Goal: Task Accomplishment & Management: Use online tool/utility

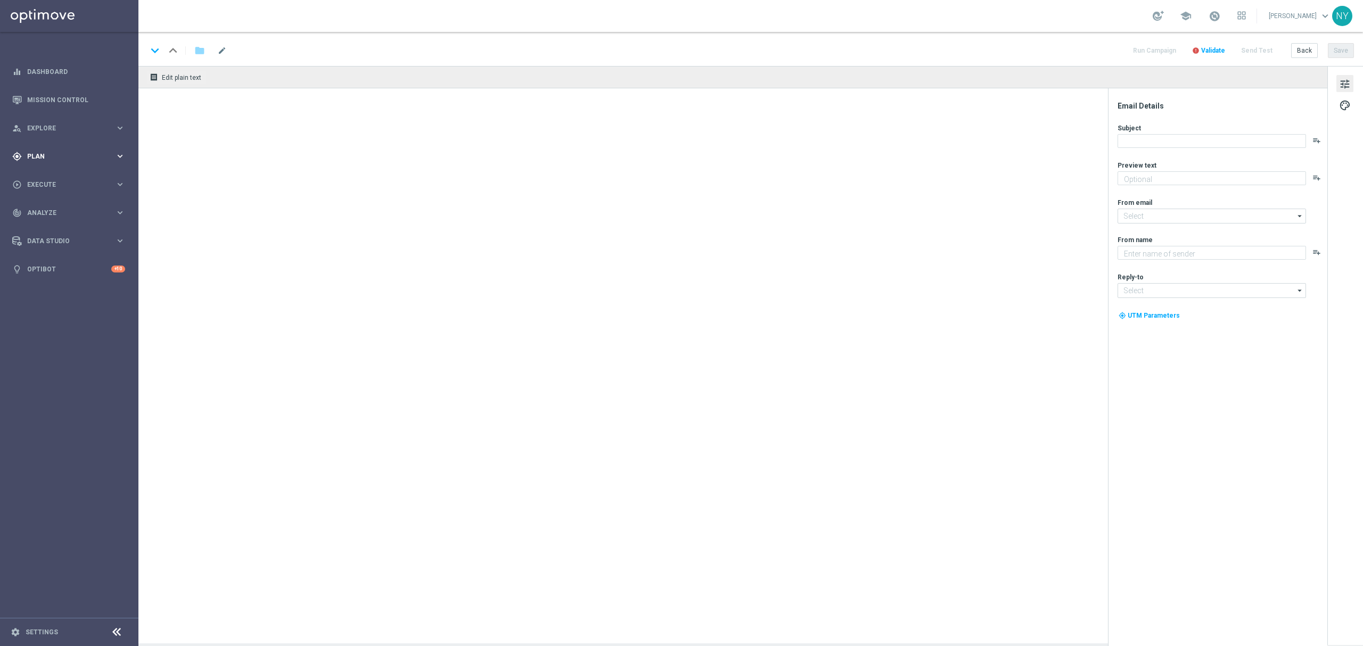
click at [41, 159] on span "Plan" at bounding box center [71, 156] width 88 height 6
click at [46, 206] on button "Templates keyboard_arrow_right" at bounding box center [77, 210] width 98 height 9
click at [42, 226] on link "Optimail" at bounding box center [72, 226] width 78 height 9
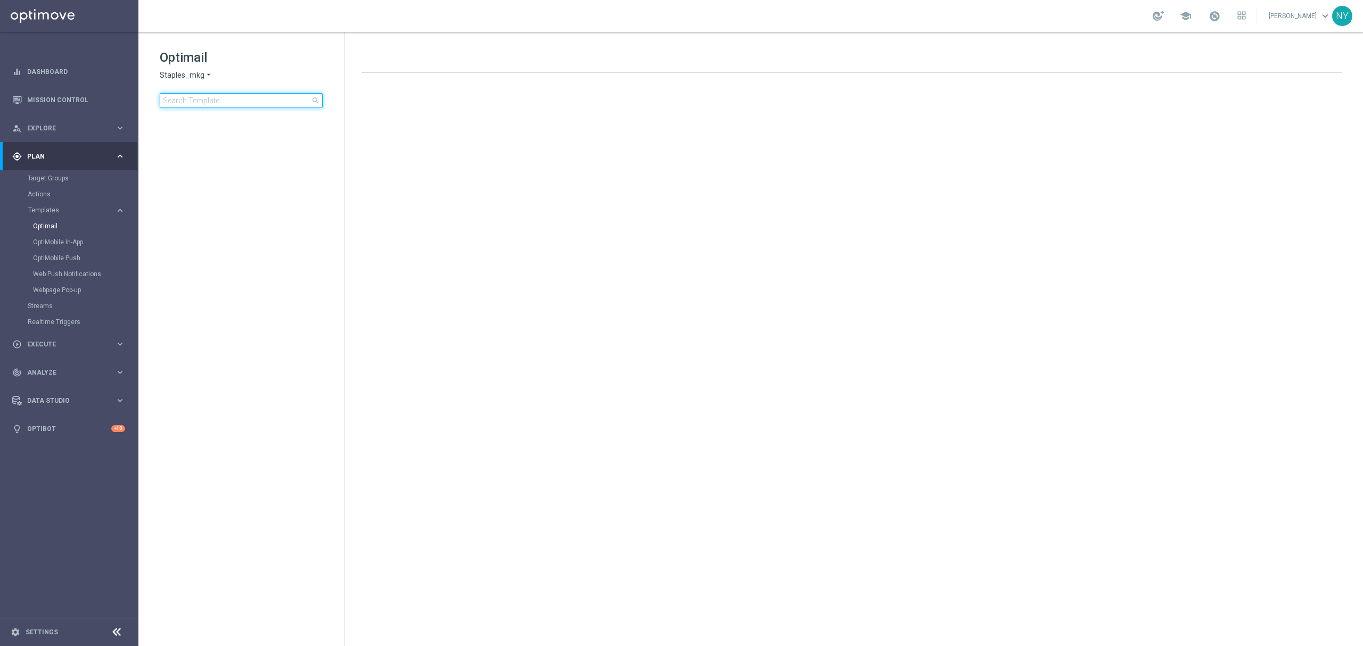
click at [198, 101] on input at bounding box center [241, 100] width 163 height 15
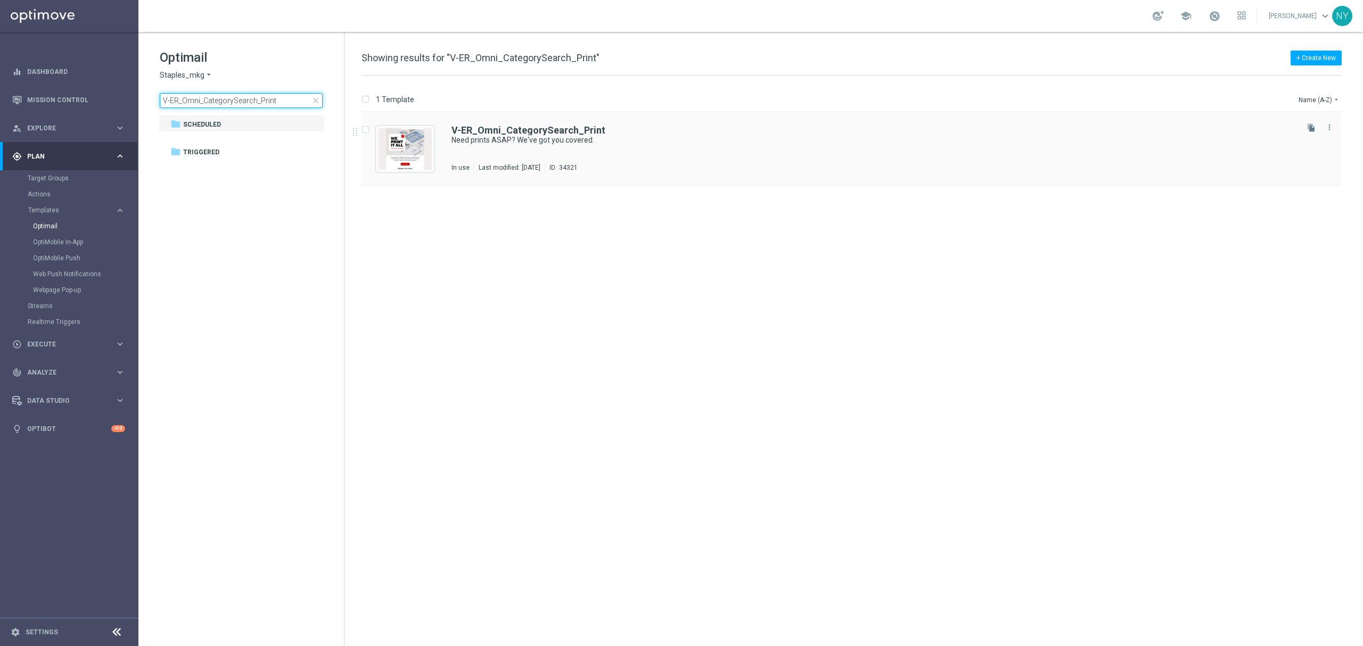
type input "V-ER_Omni_CategorySearch_Print"
click at [532, 132] on b "V-ER_Omni_CategorySearch_Print" at bounding box center [528, 130] width 154 height 11
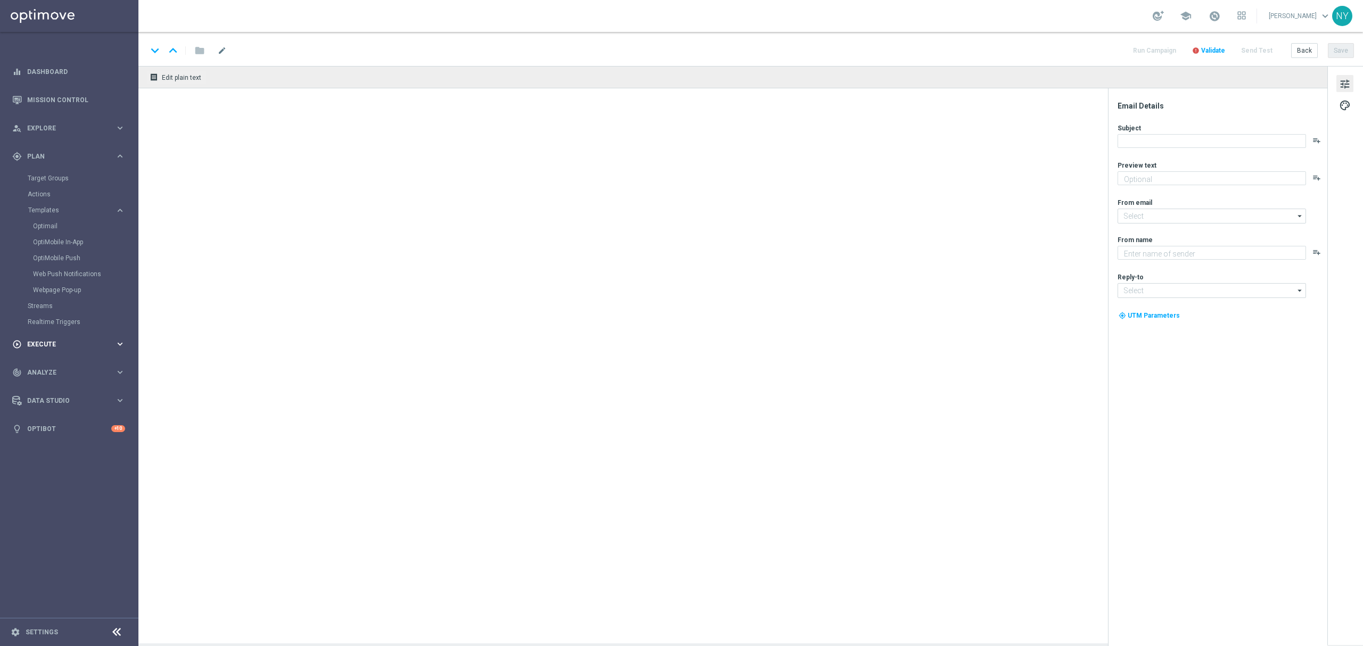
type textarea "No stress! Order by noon for same-day pickup."
type input "[EMAIL_ADDRESS][DOMAIN_NAME]"
type textarea "Staples"
type input "[EMAIL_ADDRESS][DOMAIN_NAME]"
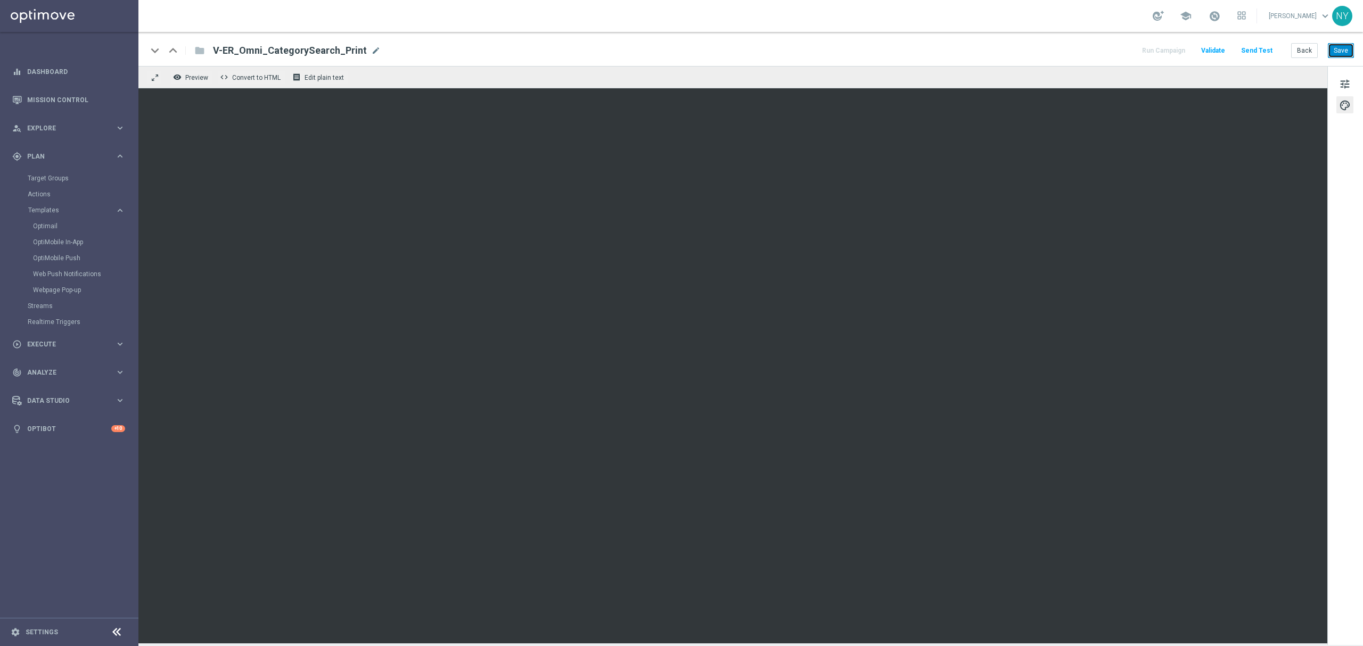
click at [1343, 50] on button "Save" at bounding box center [1341, 50] width 26 height 15
click at [1260, 48] on button "Send Test" at bounding box center [1256, 51] width 35 height 14
click at [1253, 47] on button "Send Test" at bounding box center [1256, 51] width 35 height 14
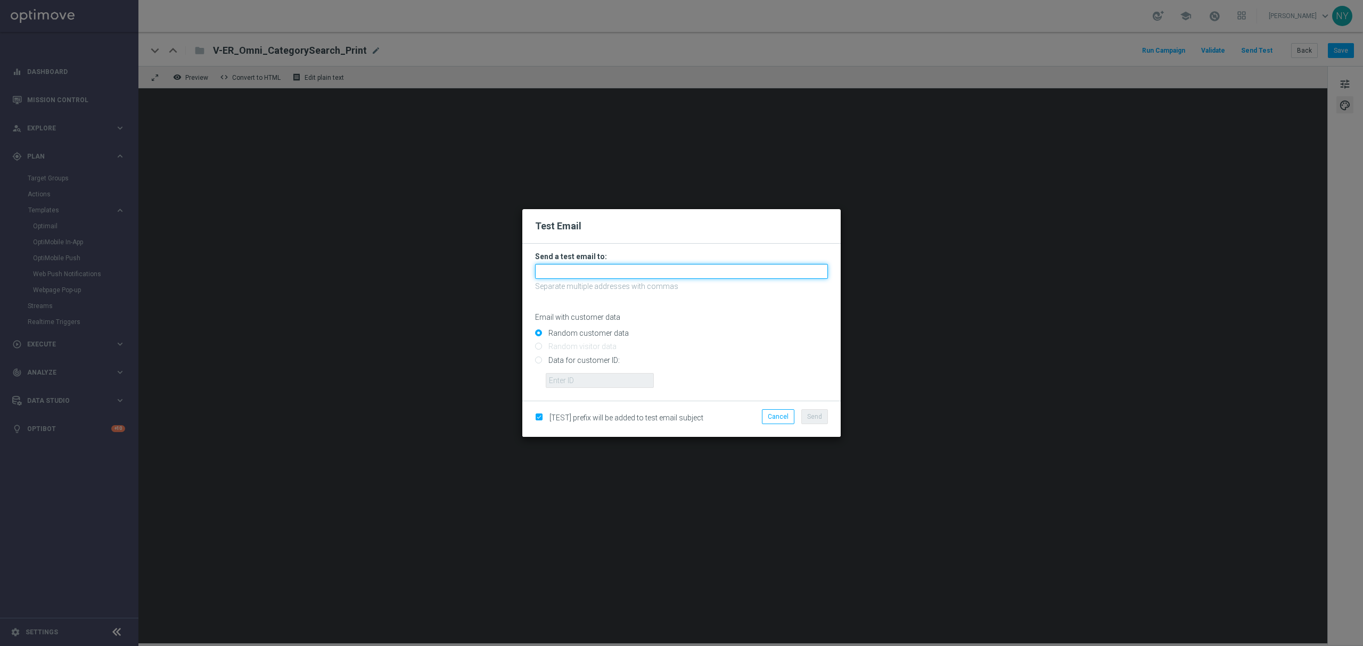
click at [595, 269] on input "text" at bounding box center [681, 271] width 293 height 15
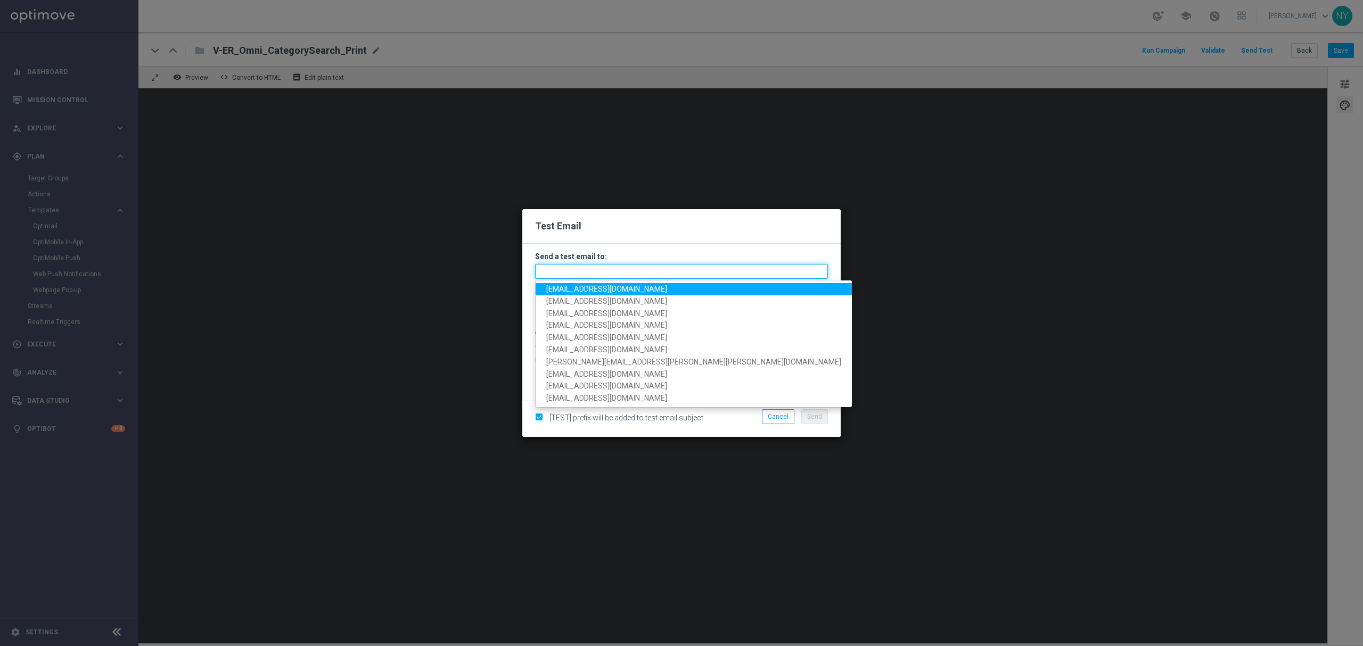
paste input "[EMAIL_ADDRESS][DOMAIN_NAME]"
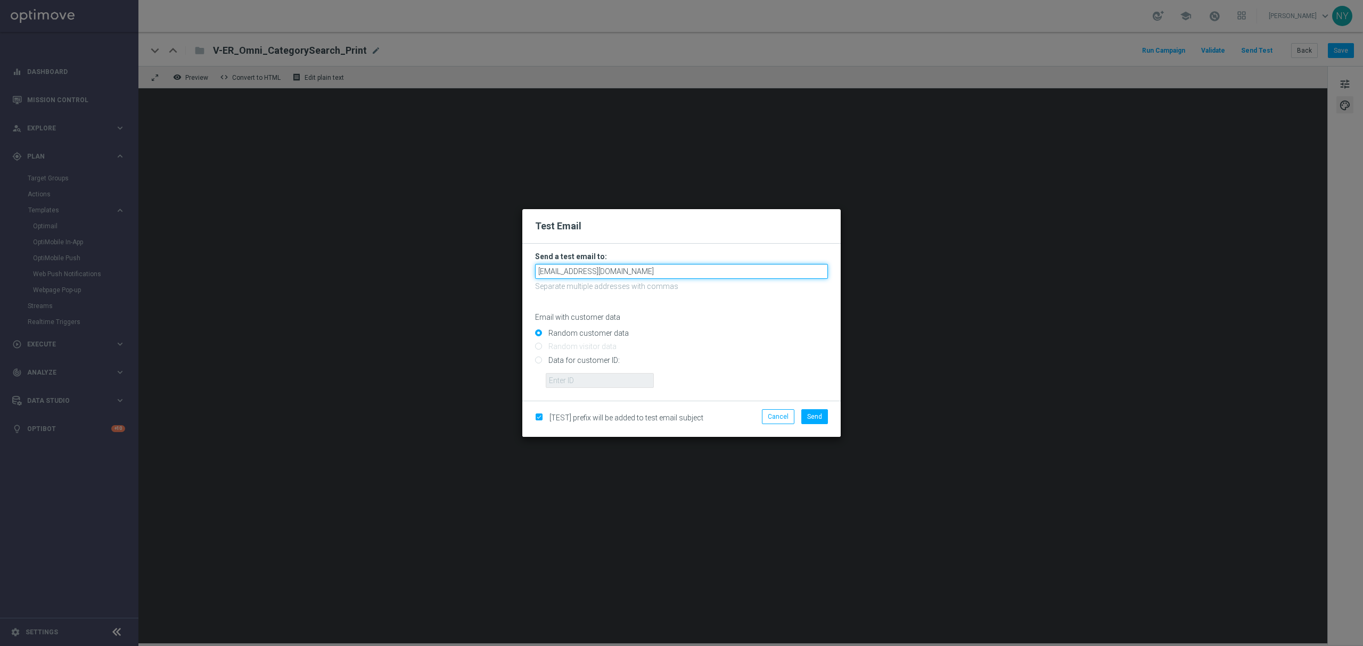
type input "[EMAIL_ADDRESS][DOMAIN_NAME]"
click at [639, 331] on input "Random customer data" at bounding box center [681, 338] width 293 height 15
click at [539, 364] on input "Data for customer ID:" at bounding box center [681, 364] width 293 height 15
radio input "true"
click at [578, 380] on input "text" at bounding box center [600, 380] width 108 height 15
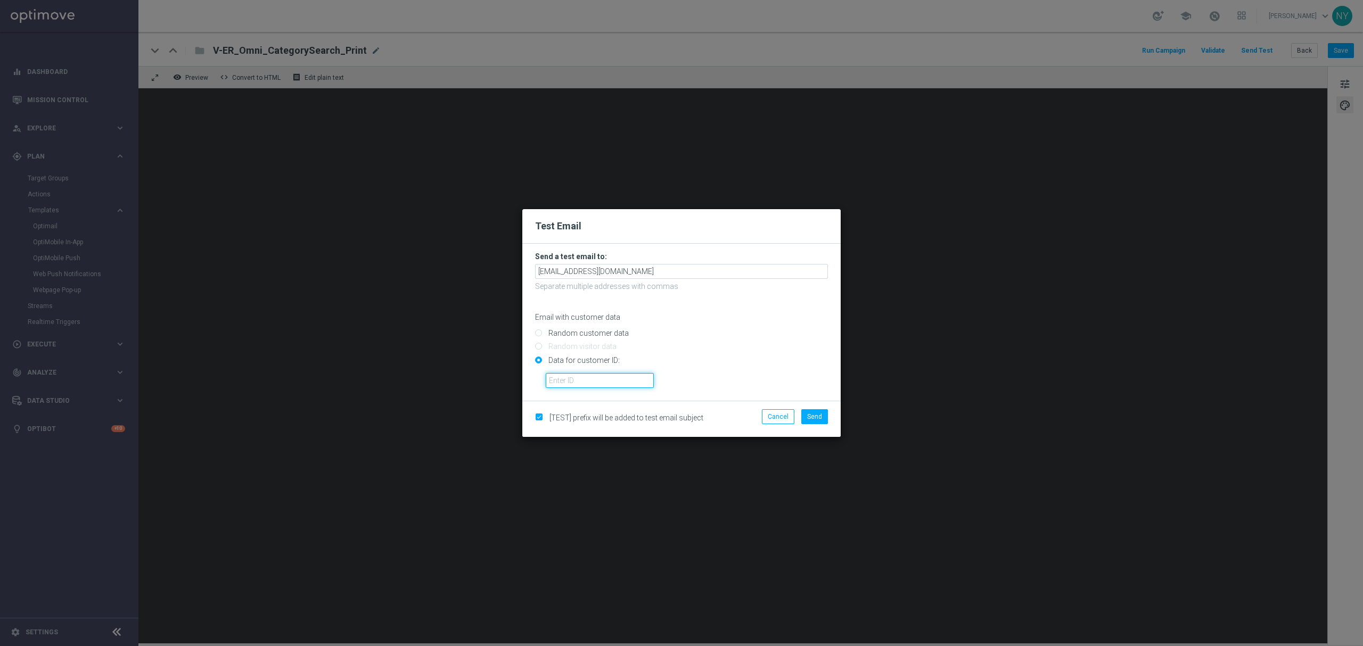
paste input "10000020539"
type input "10000020539"
click at [816, 418] on span "Send" at bounding box center [814, 416] width 15 height 7
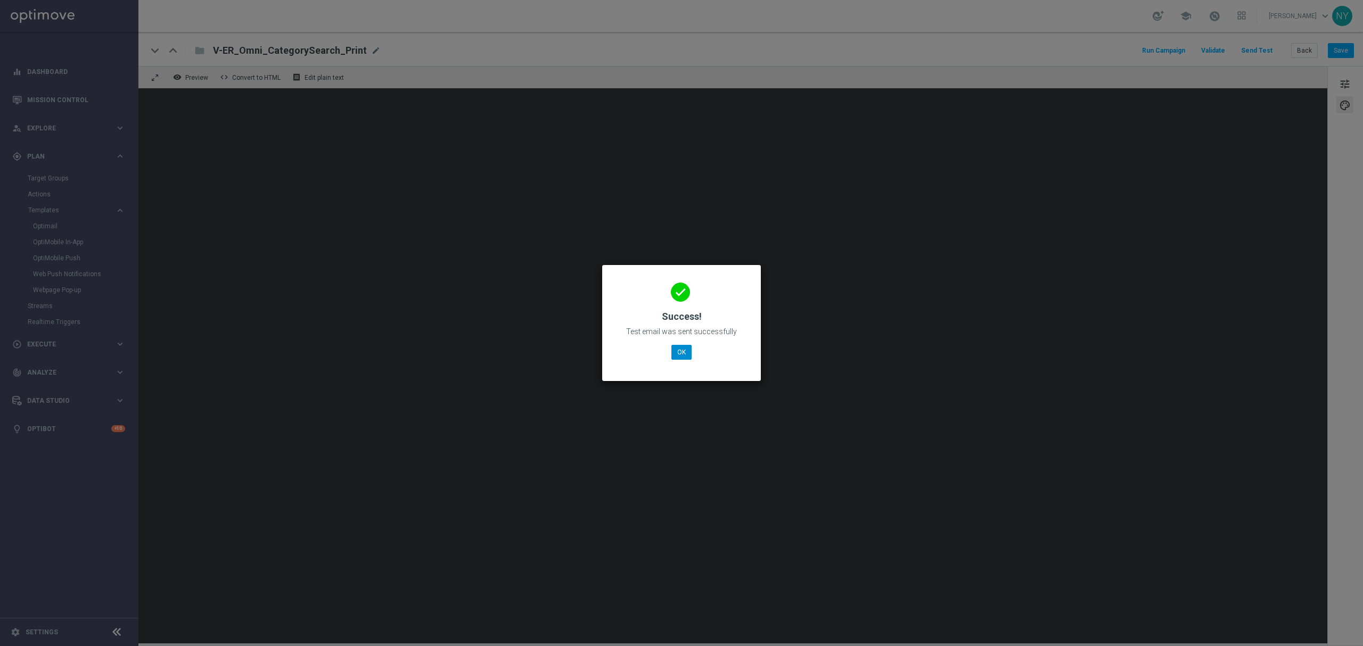
click at [673, 346] on div "done Success! Test email was sent successfully OK" at bounding box center [681, 321] width 133 height 93
click at [678, 348] on button "OK" at bounding box center [681, 352] width 20 height 15
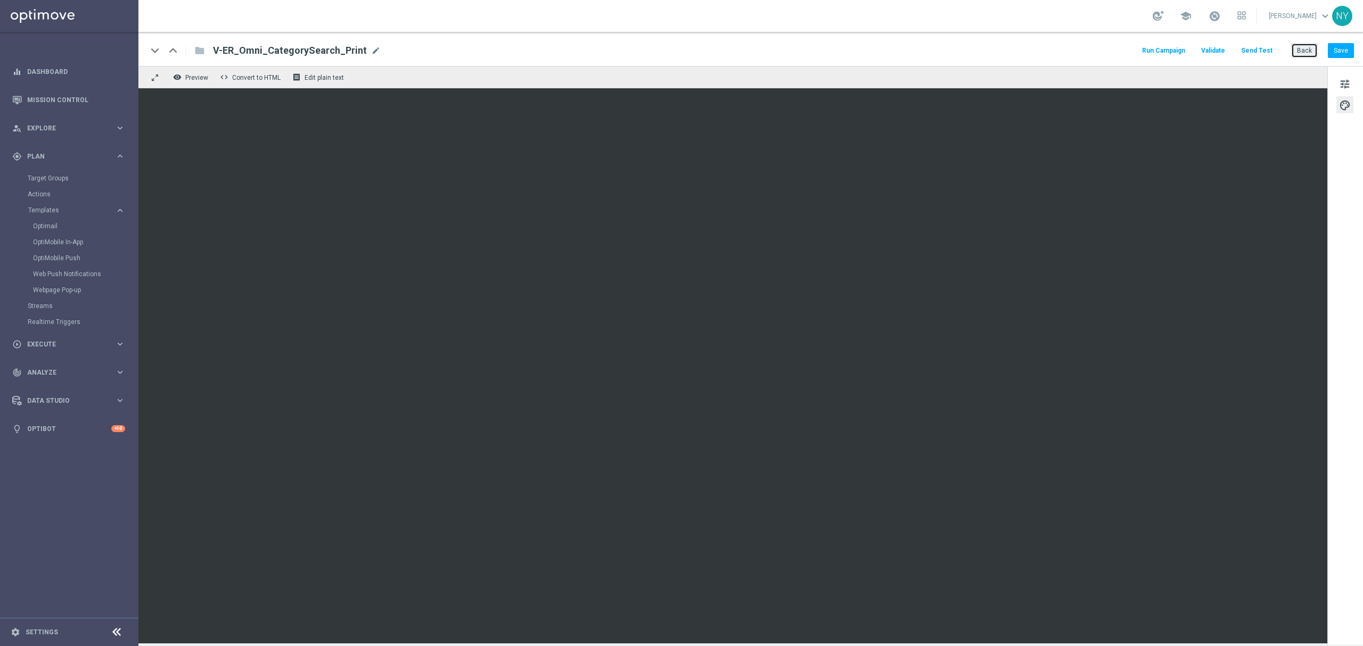
click at [1303, 53] on button "Back" at bounding box center [1304, 50] width 27 height 15
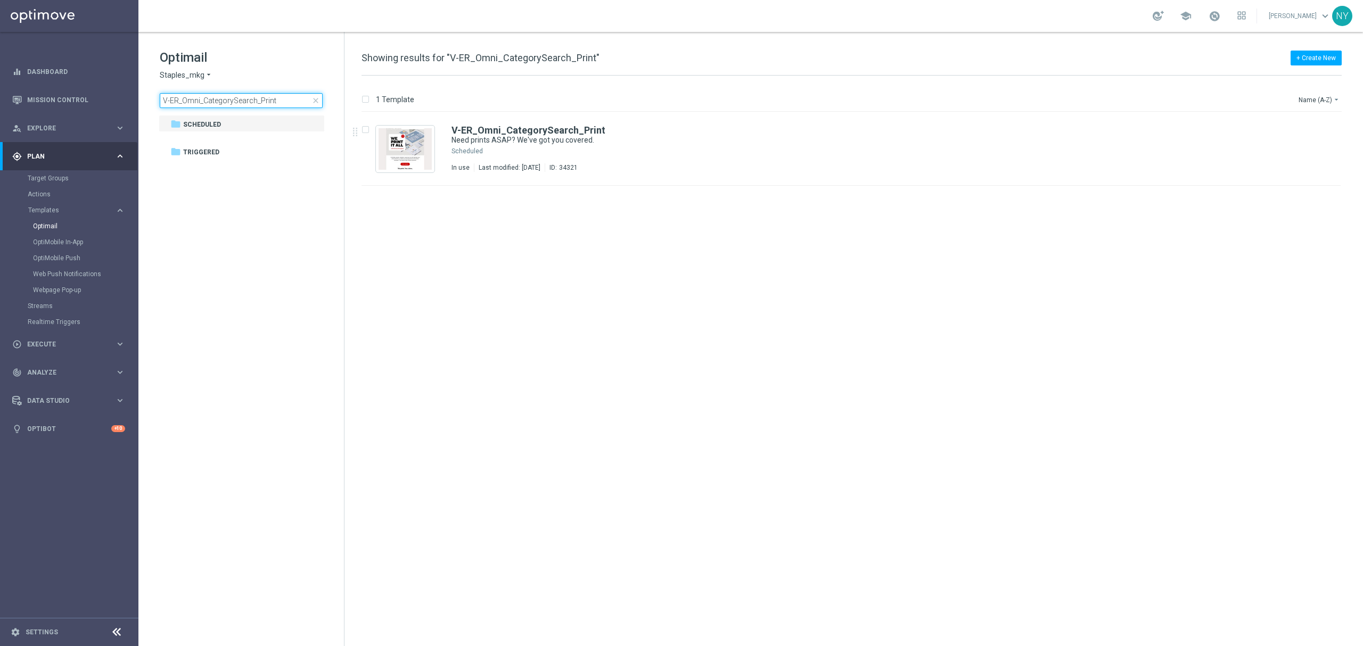
click at [287, 101] on input "V-ER_Omni_CategorySearch_Print" at bounding box center [241, 100] width 163 height 15
drag, startPoint x: 277, startPoint y: 98, endPoint x: 54, endPoint y: 98, distance: 223.1
click at [54, 98] on main "equalizer Dashboard Mission Control" at bounding box center [681, 323] width 1363 height 646
type input "V-ER_Omni_CategoryBrowse_Print"
click at [557, 133] on b "V-ER_Omni_CategoryBrowse_Print" at bounding box center [528, 130] width 155 height 11
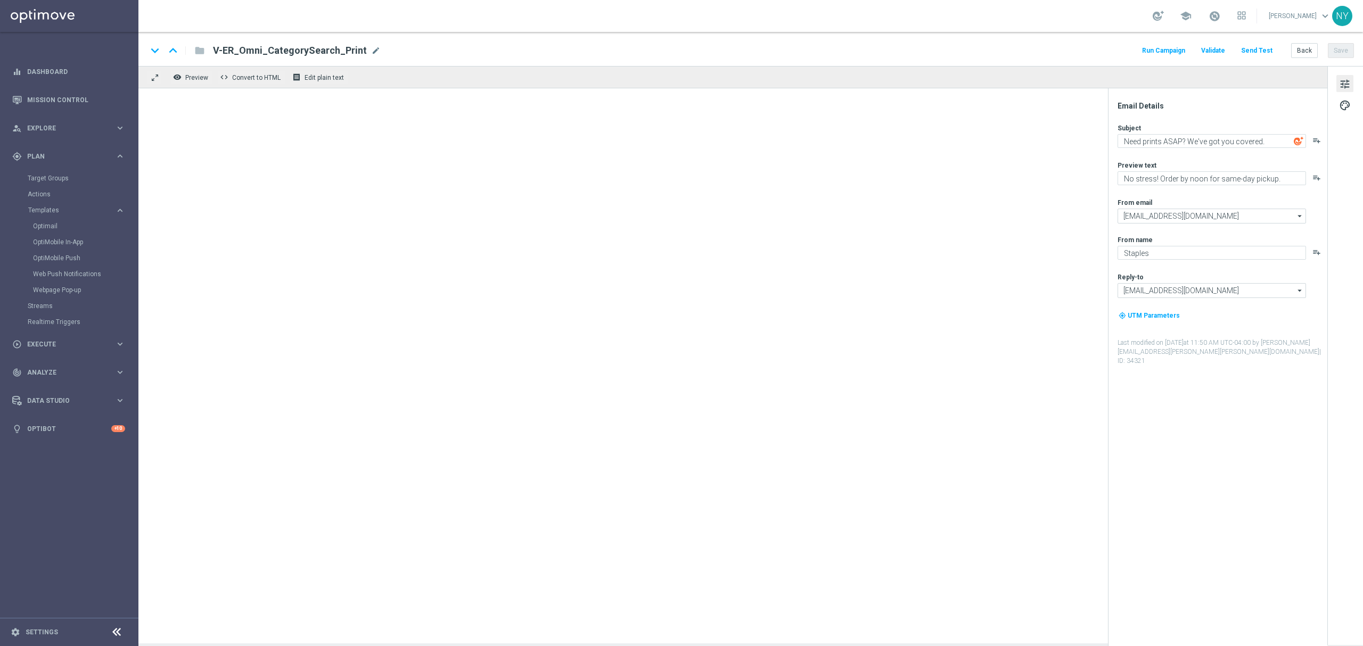
type textarea "We'll beat any print quote with our Price Match Guarantee (yes, really)."
type textarea "You've heard right — we print it all."
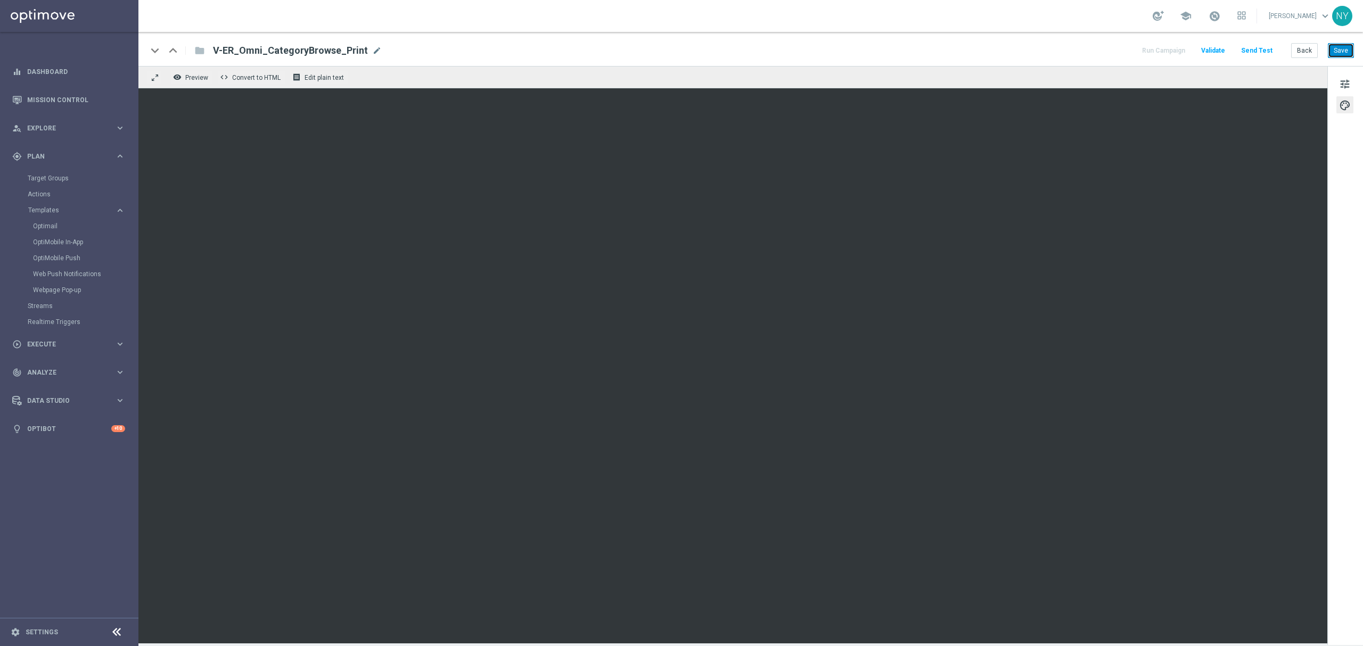
click at [1349, 56] on button "Save" at bounding box center [1341, 50] width 26 height 15
click at [1261, 49] on button "Send Test" at bounding box center [1256, 51] width 35 height 14
click at [1249, 47] on button "Send Test" at bounding box center [1256, 51] width 35 height 14
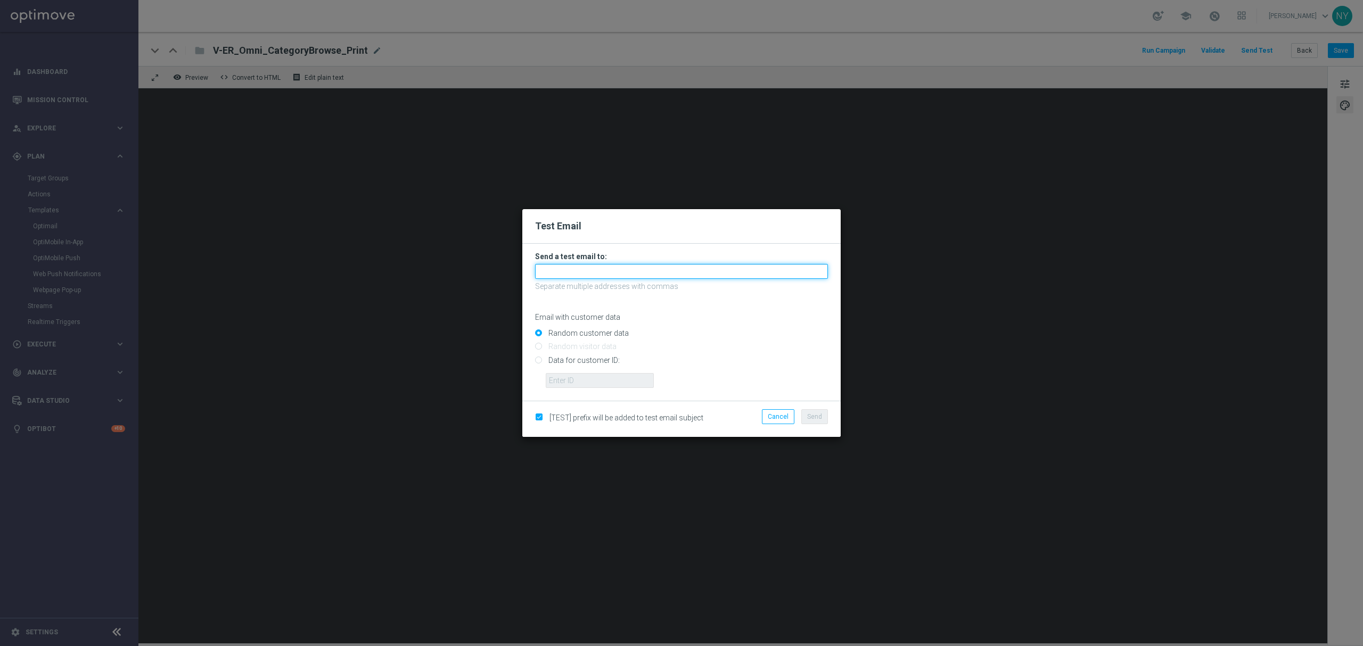
click at [562, 273] on input "text" at bounding box center [681, 271] width 293 height 15
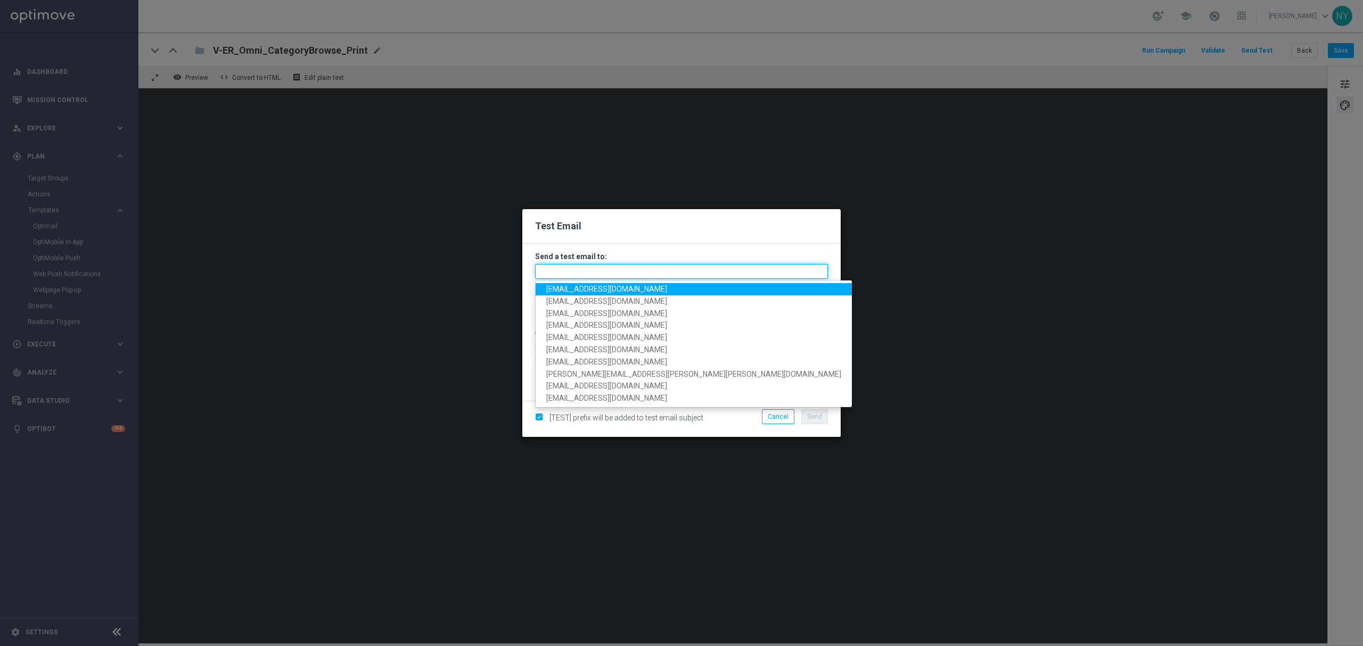
paste input "[EMAIL_ADDRESS][DOMAIN_NAME]"
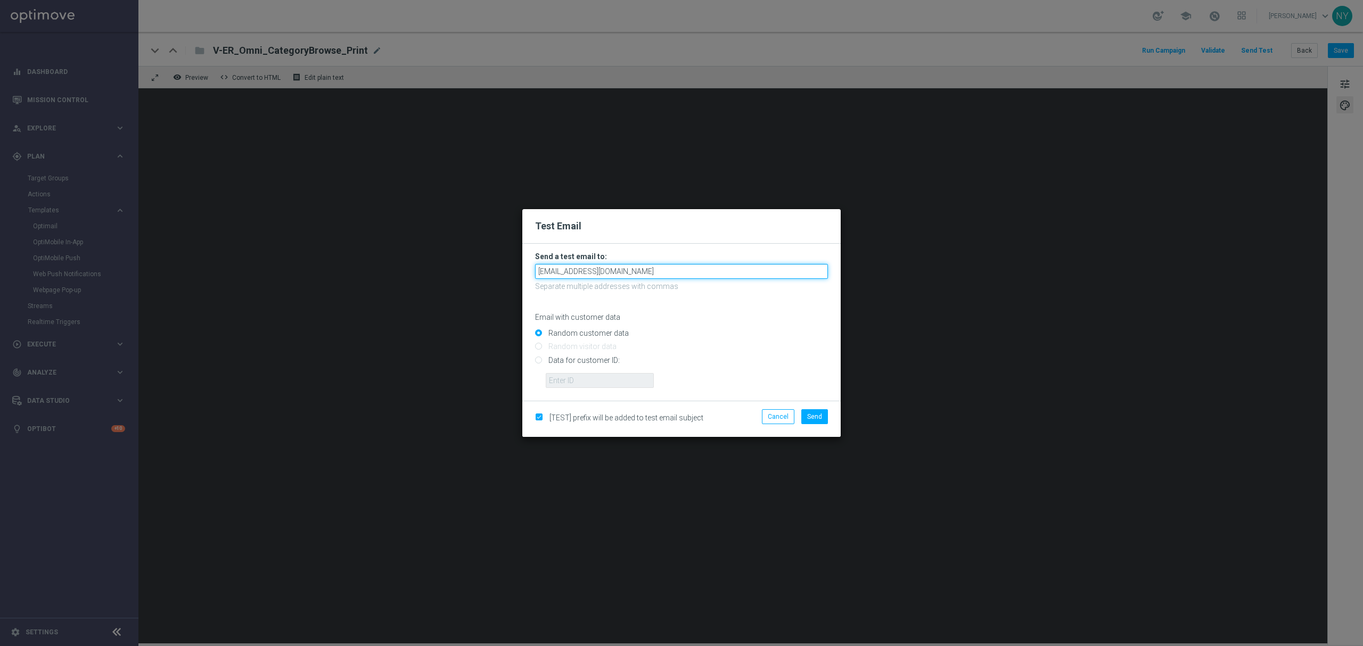
type input "[EMAIL_ADDRESS][DOMAIN_NAME]"
click at [695, 335] on input "Random customer data" at bounding box center [681, 338] width 293 height 15
click at [541, 360] on input "Data for customer ID:" at bounding box center [681, 364] width 293 height 15
radio input "true"
click at [550, 381] on input "text" at bounding box center [600, 380] width 108 height 15
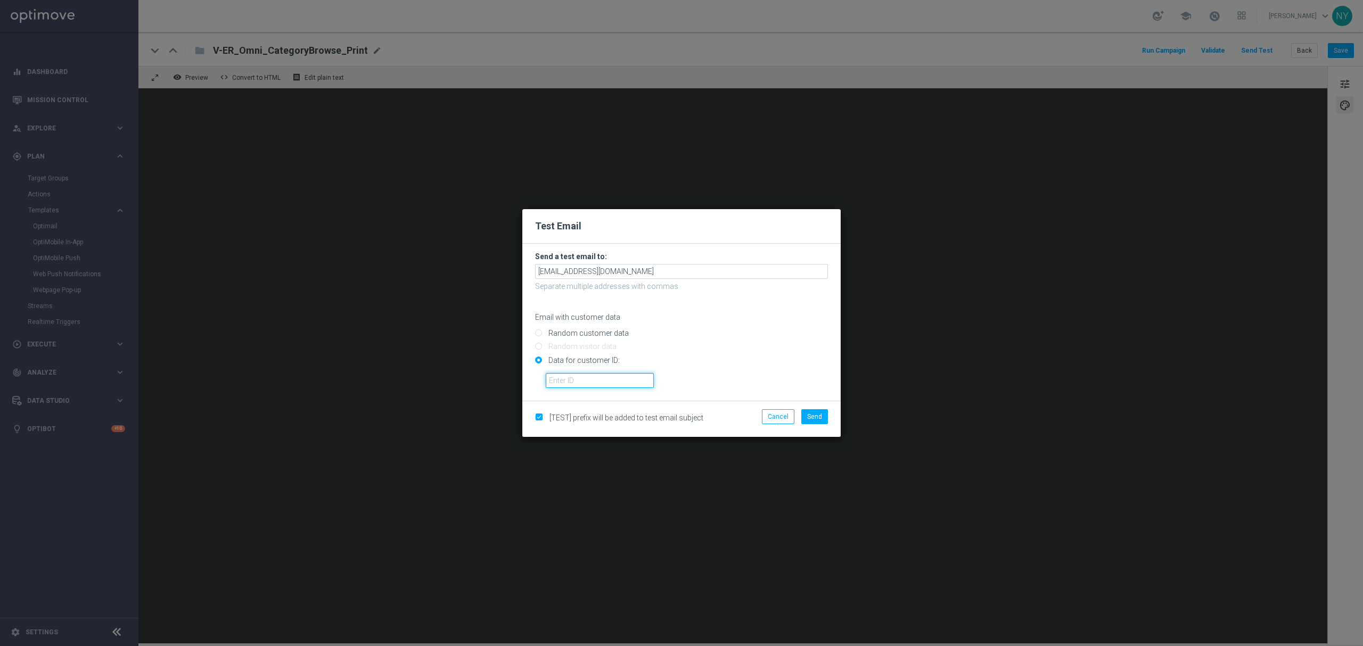
click at [564, 380] on input "text" at bounding box center [600, 380] width 108 height 15
paste input "10000020539"
type input "10000020539"
click at [812, 415] on span "Send" at bounding box center [814, 416] width 15 height 7
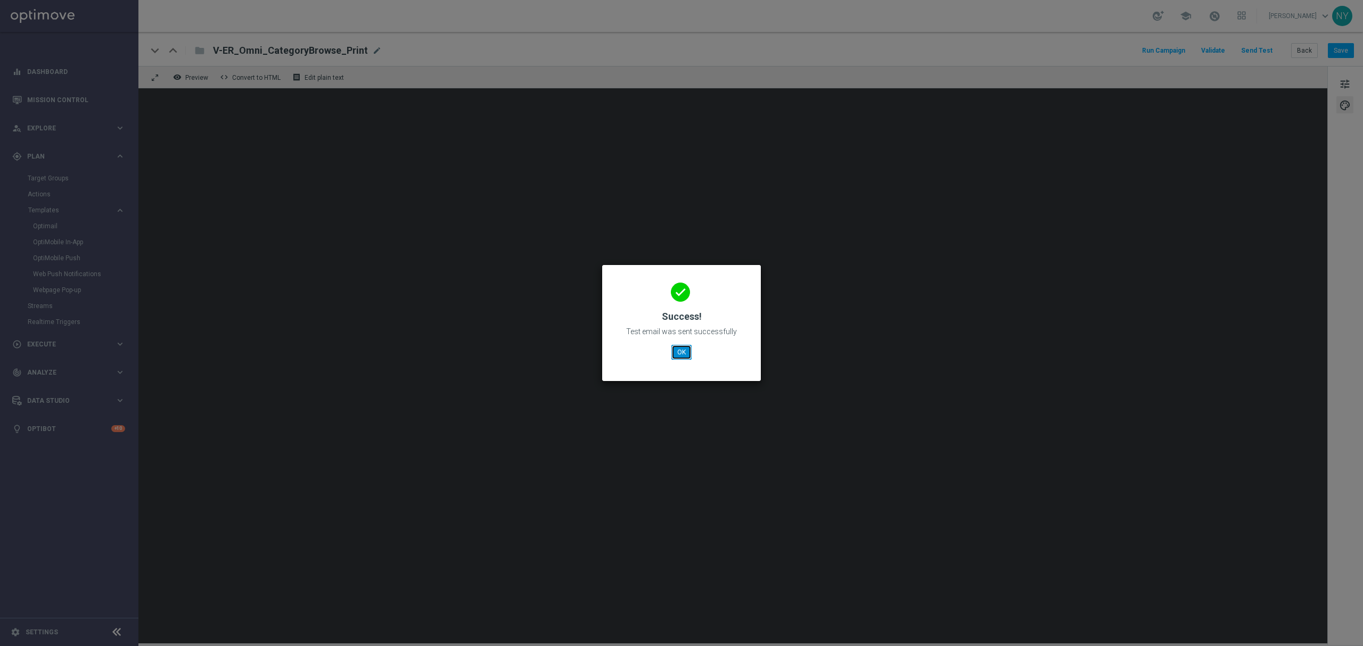
click at [682, 351] on button "OK" at bounding box center [681, 352] width 20 height 15
